Goal: Navigation & Orientation: Find specific page/section

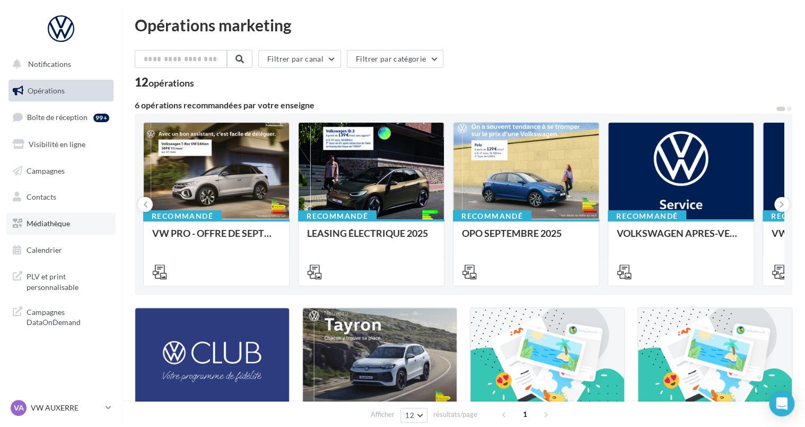
click at [77, 215] on link "Médiathèque" at bounding box center [60, 223] width 109 height 22
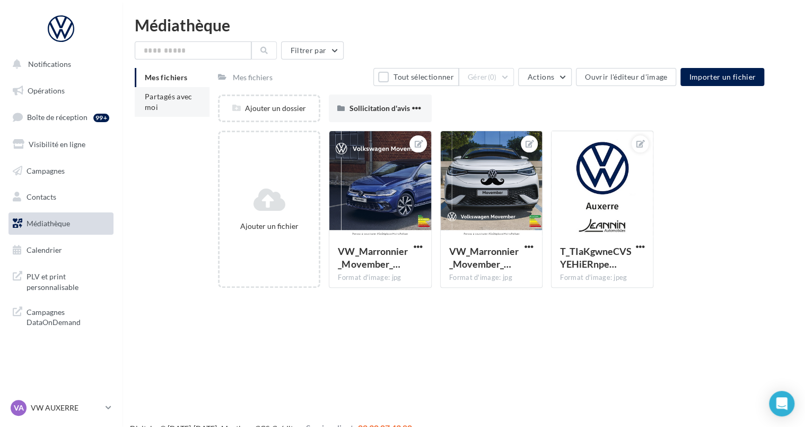
click at [174, 92] on span "Partagés avec moi" at bounding box center [169, 102] width 48 height 20
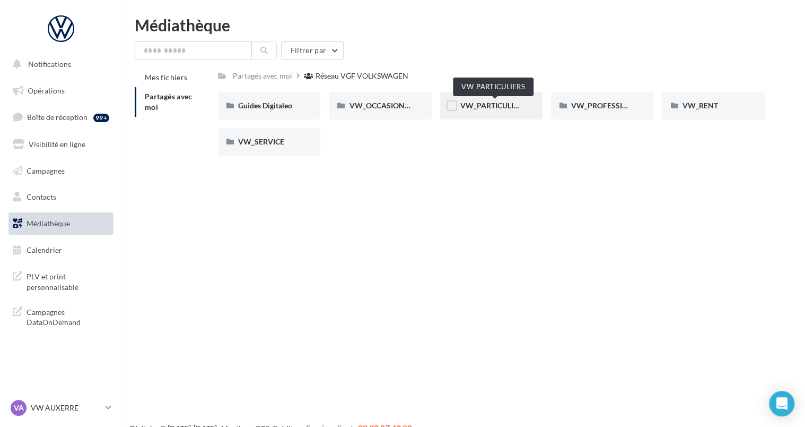
click at [485, 109] on span "VW_PARTICULIERS" at bounding box center [494, 105] width 66 height 9
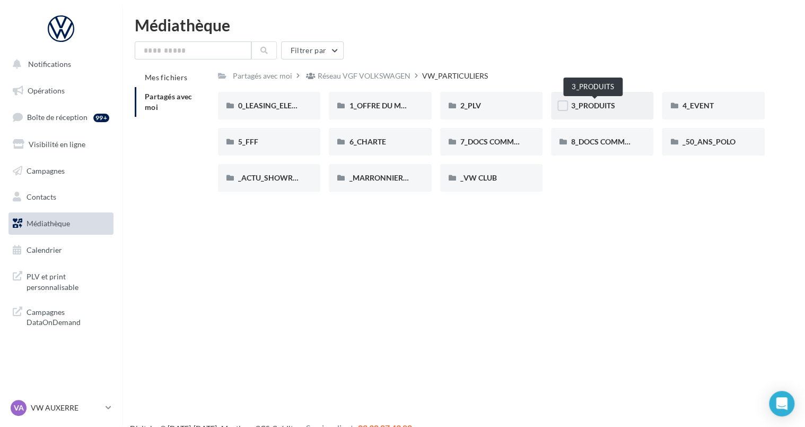
click at [578, 108] on span "3_PRODUITS" at bounding box center [593, 105] width 44 height 9
